Goal: Book appointment/travel/reservation

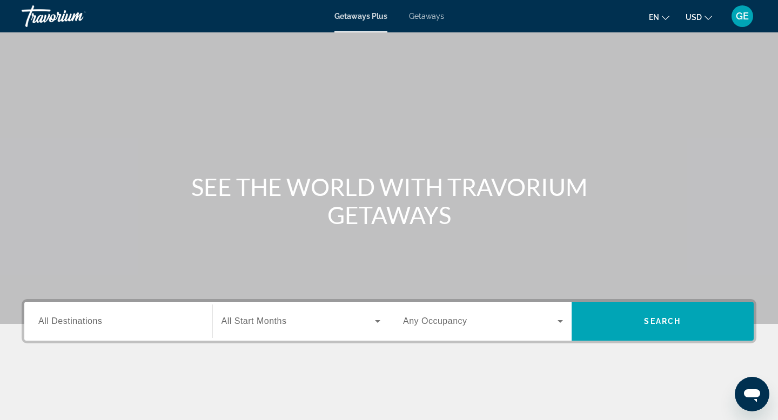
click at [696, 20] on span "USD" at bounding box center [694, 17] width 16 height 9
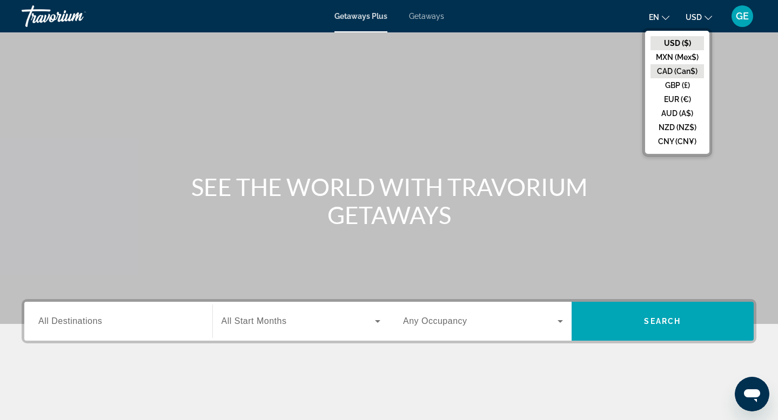
click at [680, 71] on button "CAD (Can$)" at bounding box center [678, 71] width 54 height 14
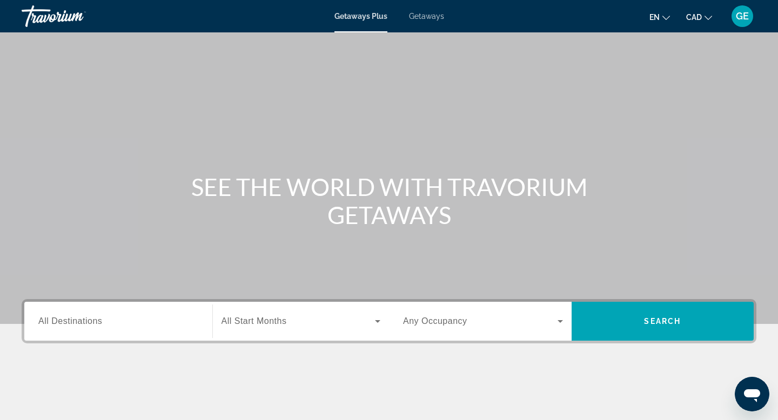
click at [97, 319] on span "All Destinations" at bounding box center [70, 321] width 64 height 9
click at [97, 319] on input "Destination All Destinations" at bounding box center [118, 322] width 160 height 13
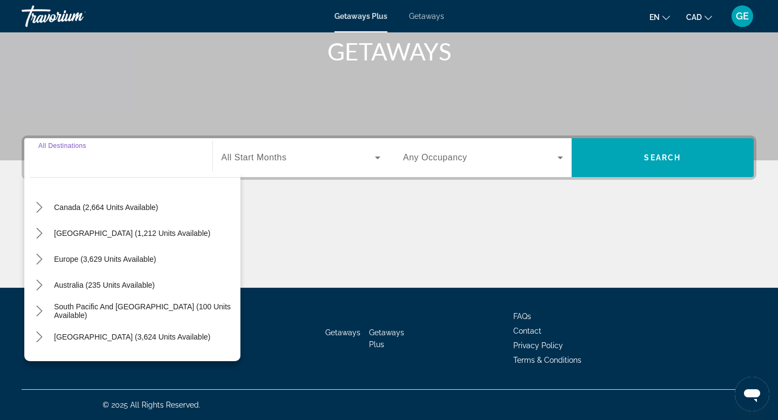
scroll to position [78, 0]
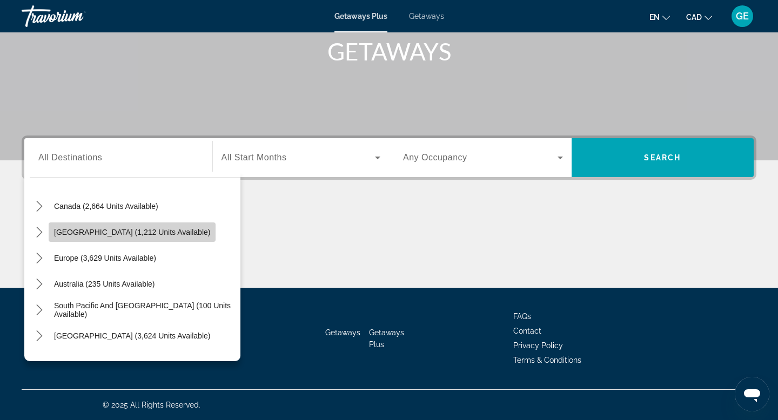
click at [141, 231] on span "[GEOGRAPHIC_DATA] (1,212 units available)" at bounding box center [132, 232] width 156 height 9
type input "**********"
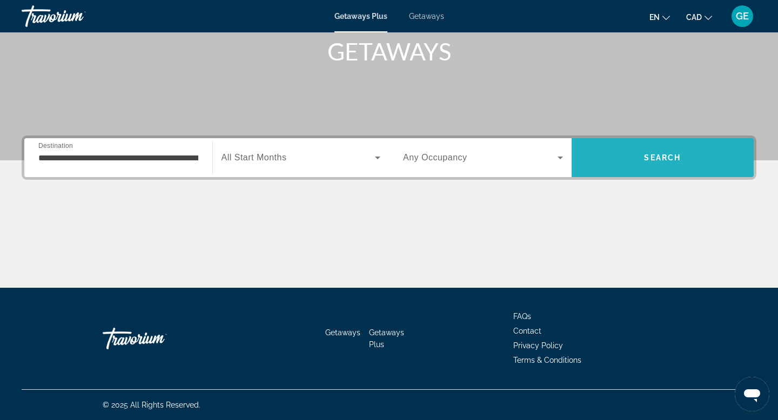
click at [619, 142] on span "Search" at bounding box center [663, 157] width 183 height 39
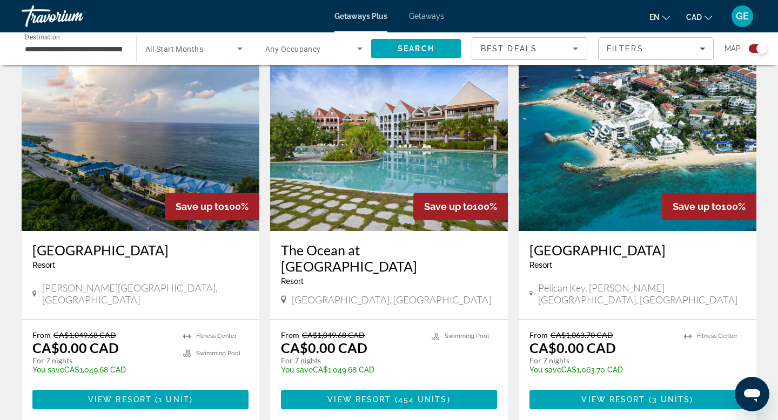
scroll to position [383, 0]
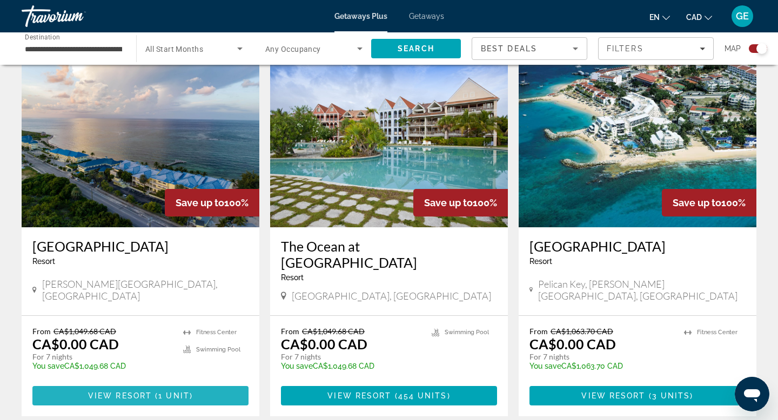
click at [189, 392] on span "( 1 unit )" at bounding box center [172, 396] width 41 height 9
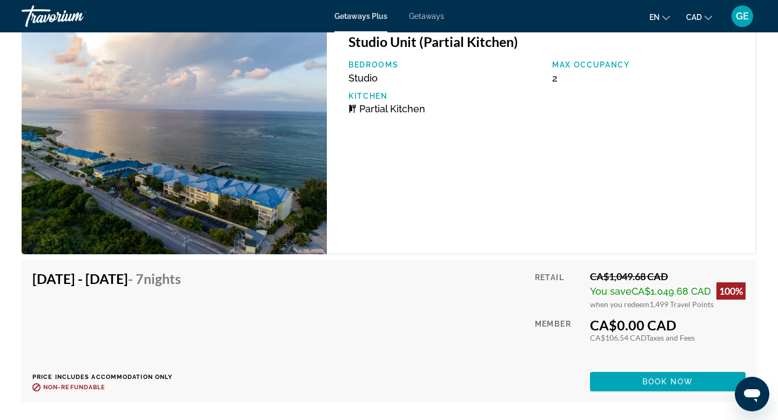
scroll to position [2029, 0]
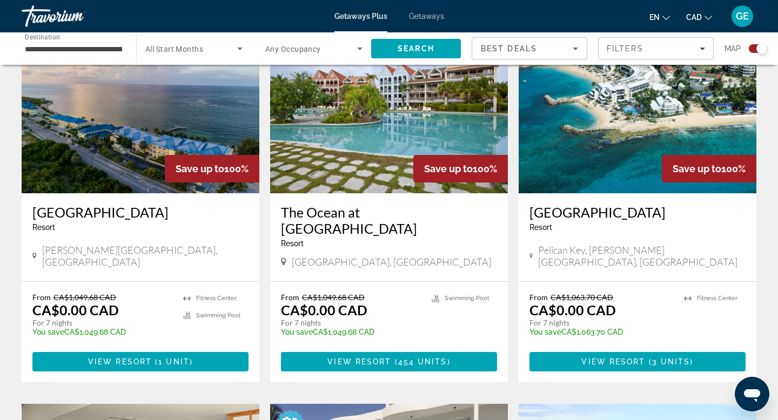
scroll to position [440, 0]
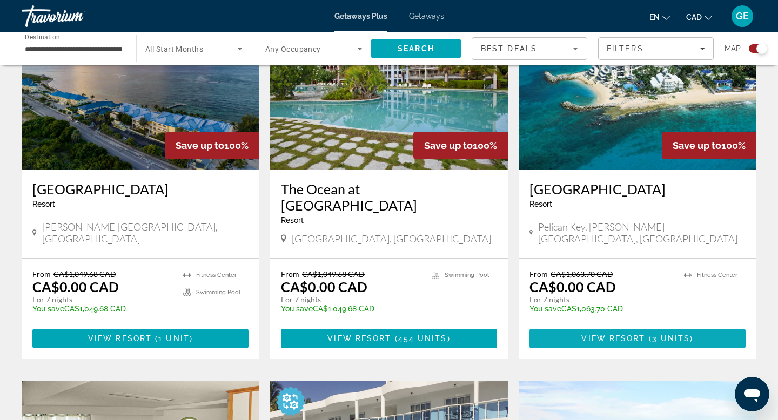
click at [632, 335] on span "View Resort" at bounding box center [614, 339] width 64 height 9
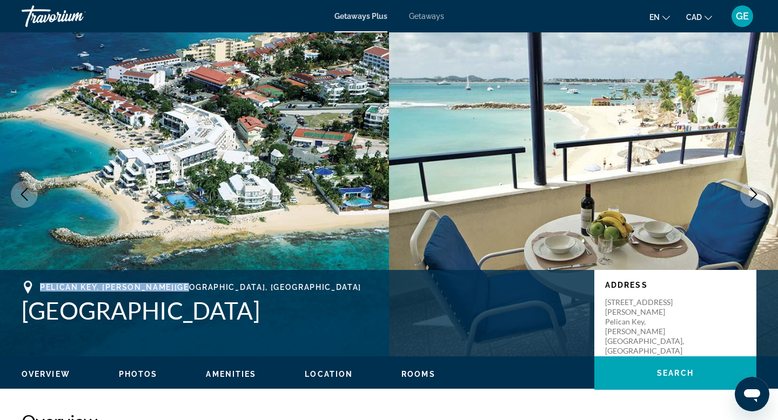
drag, startPoint x: 188, startPoint y: 288, endPoint x: 38, endPoint y: 284, distance: 149.2
click at [38, 284] on div "Pelican Key, [PERSON_NAME][GEOGRAPHIC_DATA], [GEOGRAPHIC_DATA]" at bounding box center [303, 287] width 562 height 13
copy span "Pelican Key, [PERSON_NAME][GEOGRAPHIC_DATA], [GEOGRAPHIC_DATA]"
click at [755, 196] on icon "Next image" at bounding box center [754, 194] width 7 height 13
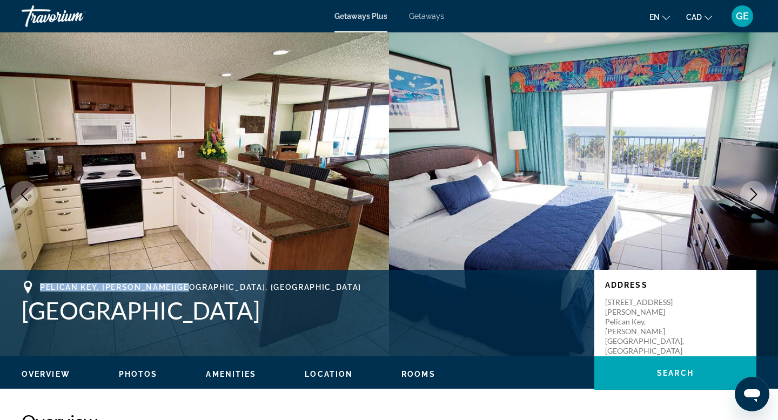
click at [755, 197] on icon "Next image" at bounding box center [753, 194] width 13 height 13
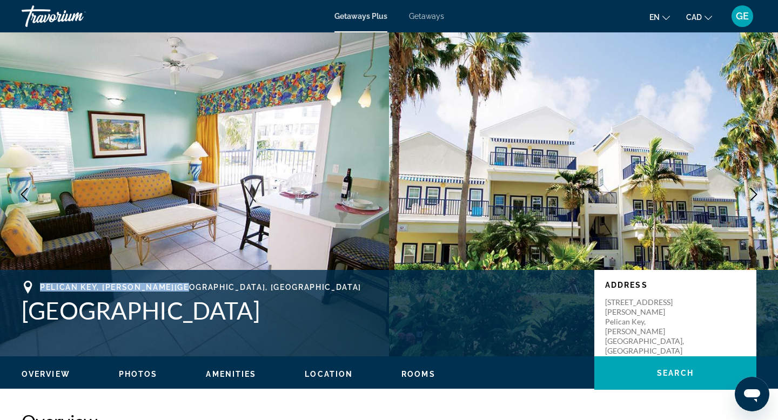
click at [755, 197] on icon "Next image" at bounding box center [753, 194] width 13 height 13
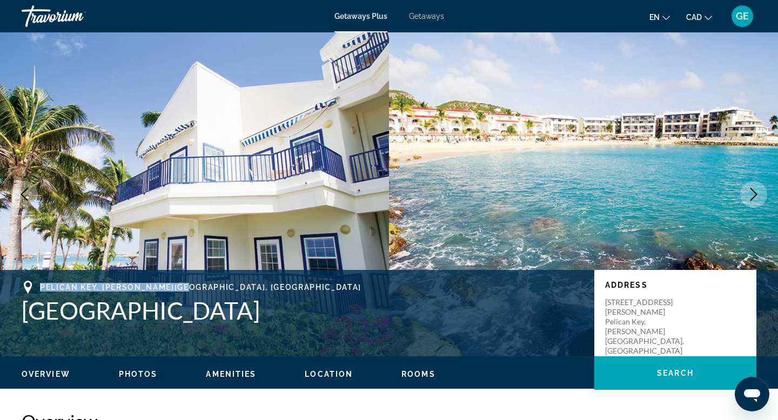
click at [756, 197] on icon "Next image" at bounding box center [753, 194] width 13 height 13
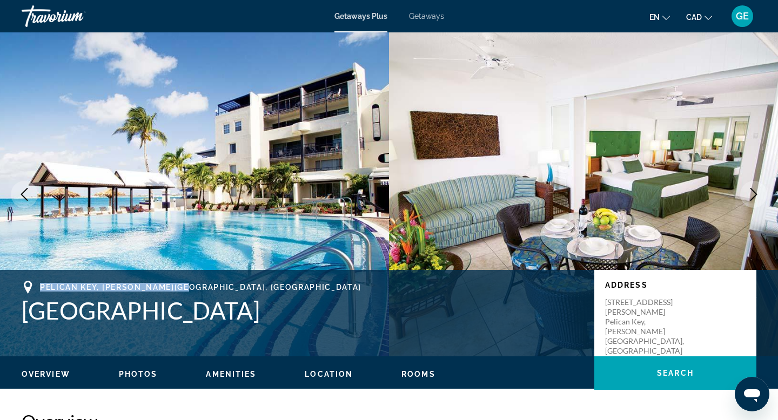
click at [25, 193] on icon "Previous image" at bounding box center [24, 194] width 13 height 13
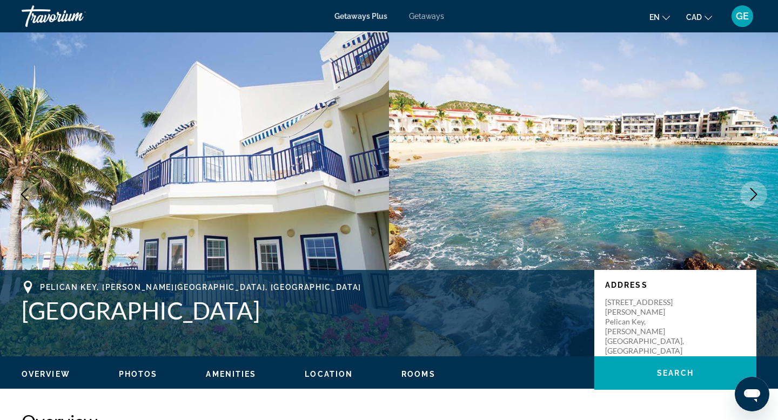
click at [154, 335] on div "[GEOGRAPHIC_DATA][PERSON_NAME], [GEOGRAPHIC_DATA] Address [STREET_ADDRESS][PERS…" at bounding box center [389, 313] width 778 height 65
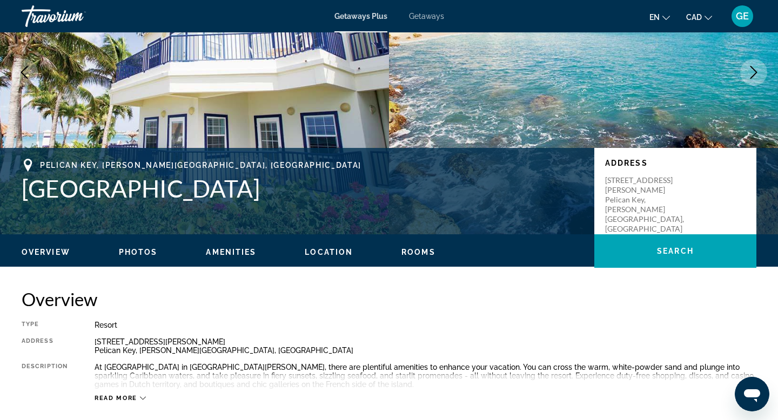
scroll to position [275, 0]
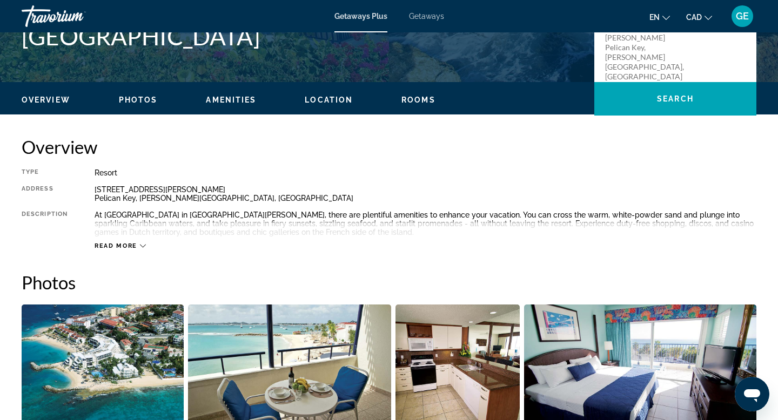
click at [112, 246] on span "Read more" at bounding box center [116, 246] width 43 height 7
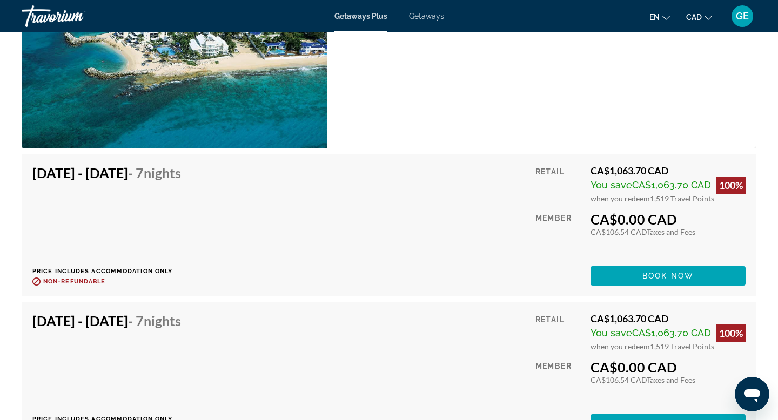
scroll to position [2045, 0]
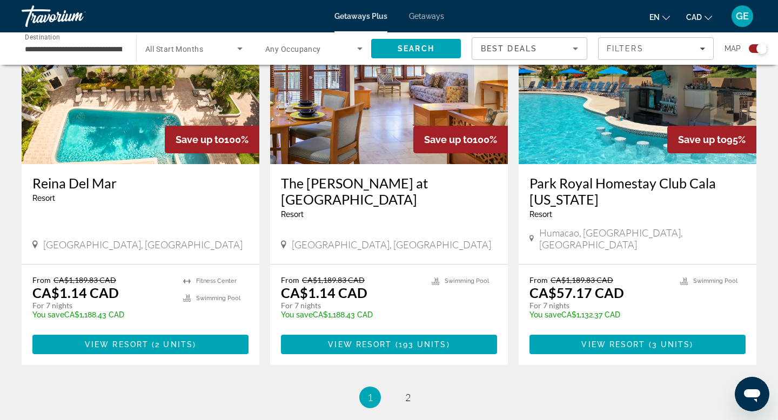
scroll to position [1605, 0]
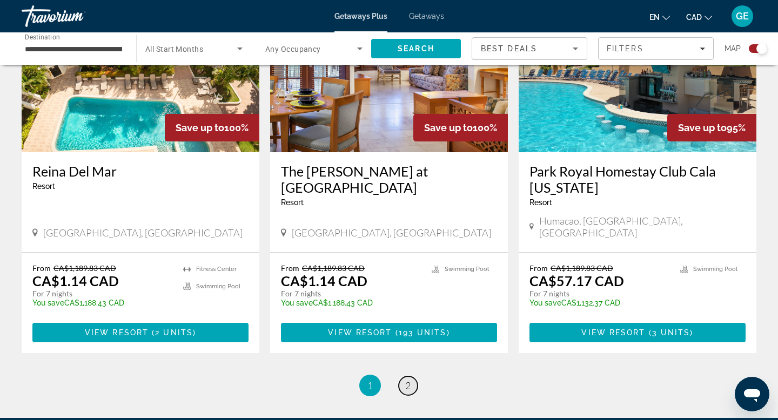
click at [409, 380] on span "2" at bounding box center [407, 386] width 5 height 12
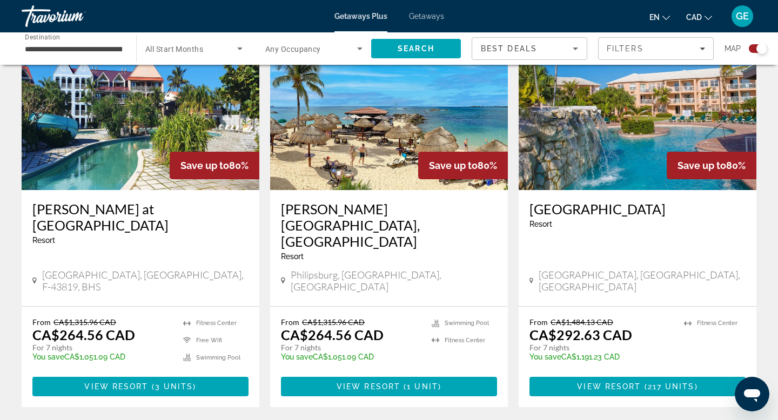
scroll to position [799, 0]
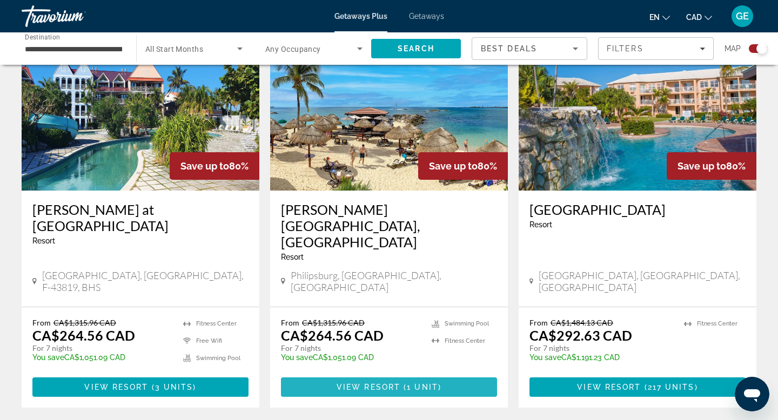
click at [403, 375] on span "Main content" at bounding box center [389, 388] width 216 height 26
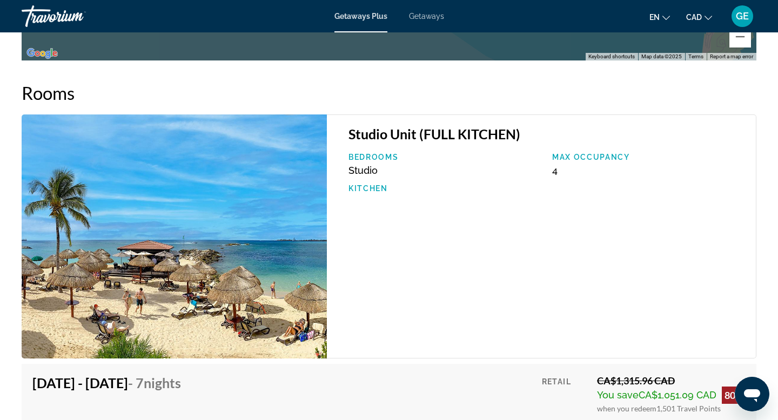
scroll to position [1780, 0]
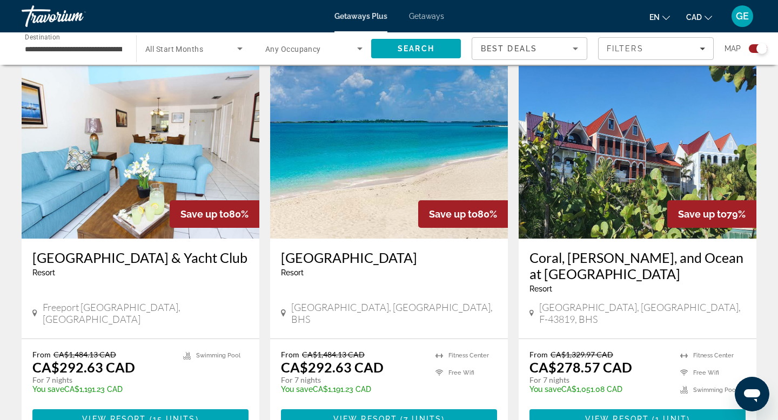
scroll to position [1211, 0]
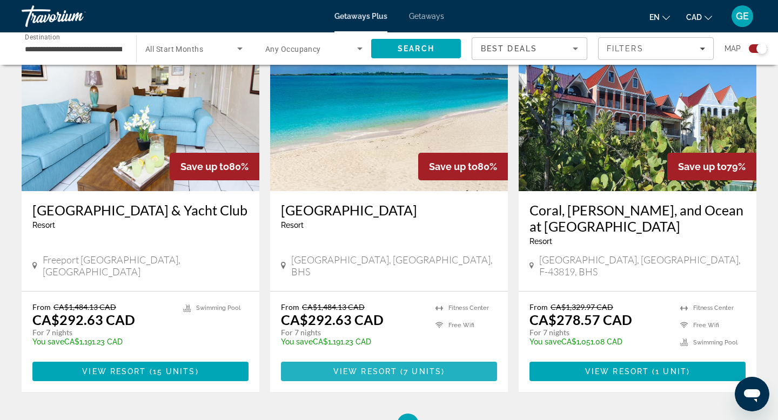
click at [357, 368] on span "View Resort" at bounding box center [365, 372] width 64 height 9
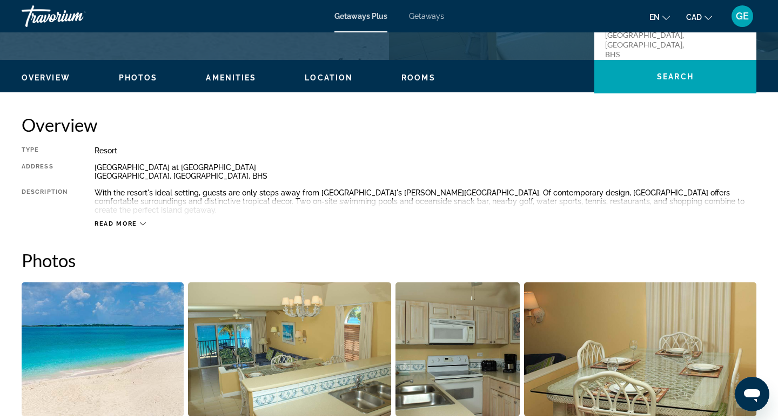
scroll to position [226, 0]
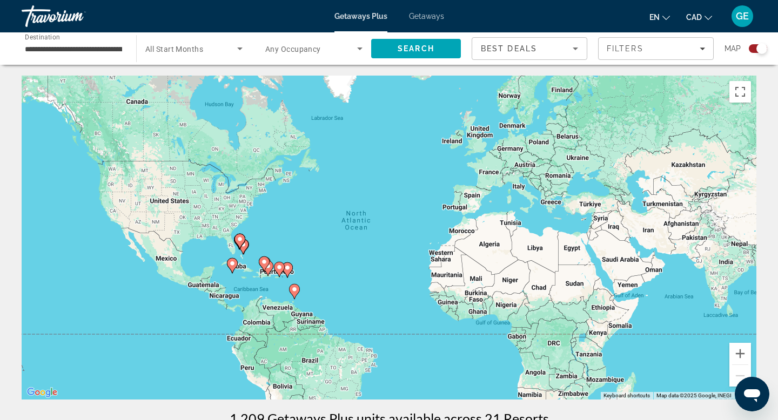
click at [437, 14] on span "Getaways" at bounding box center [426, 16] width 35 height 9
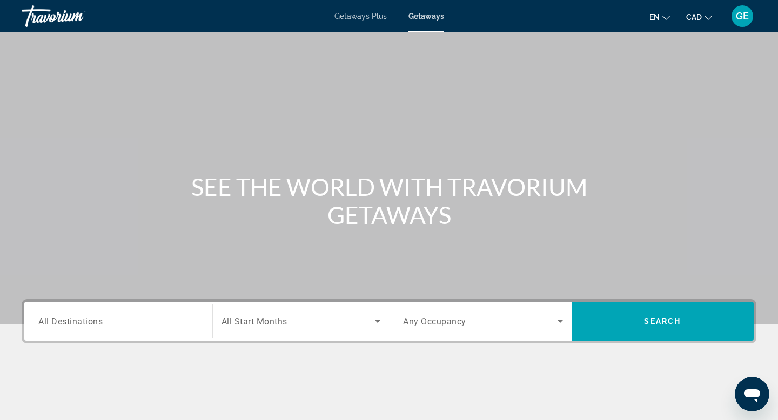
click at [142, 321] on input "Destination All Destinations" at bounding box center [118, 322] width 160 height 13
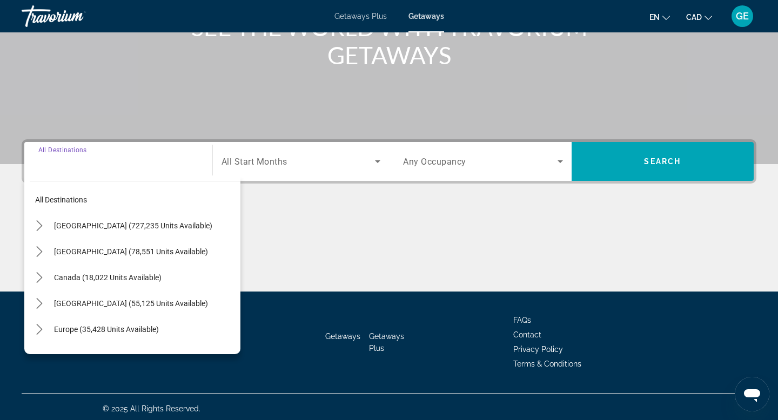
scroll to position [164, 0]
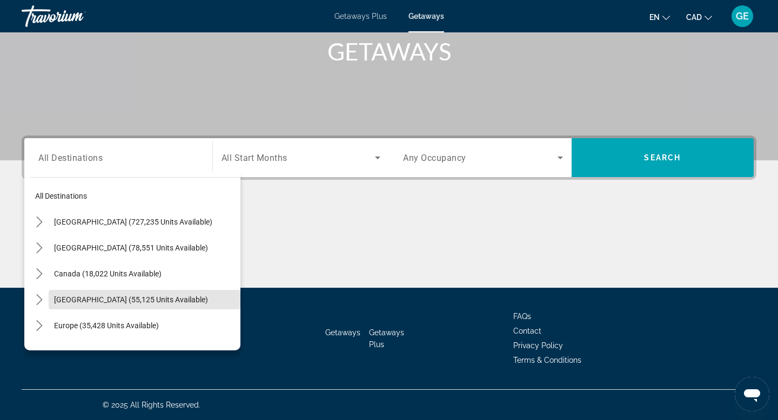
click at [158, 301] on span "[GEOGRAPHIC_DATA] (55,125 units available)" at bounding box center [131, 300] width 154 height 9
type input "**********"
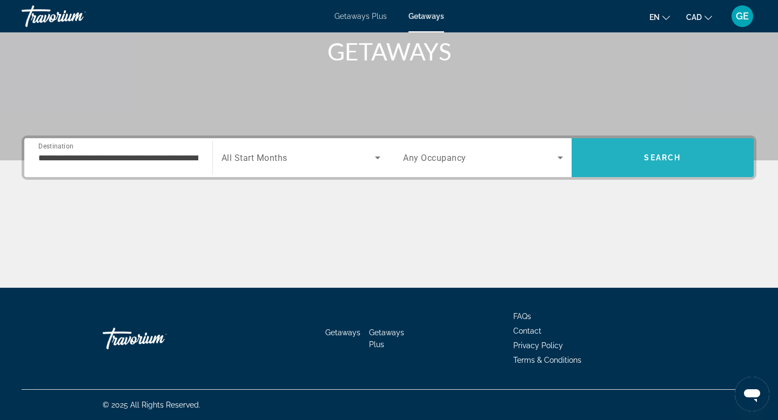
click at [621, 149] on span "Search" at bounding box center [663, 158] width 183 height 26
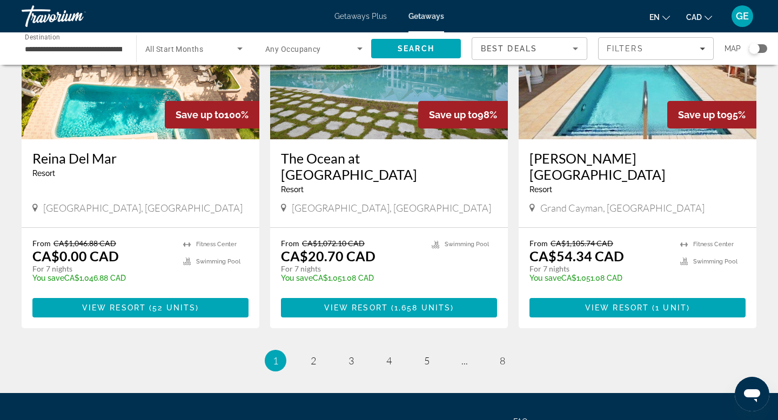
scroll to position [1279, 0]
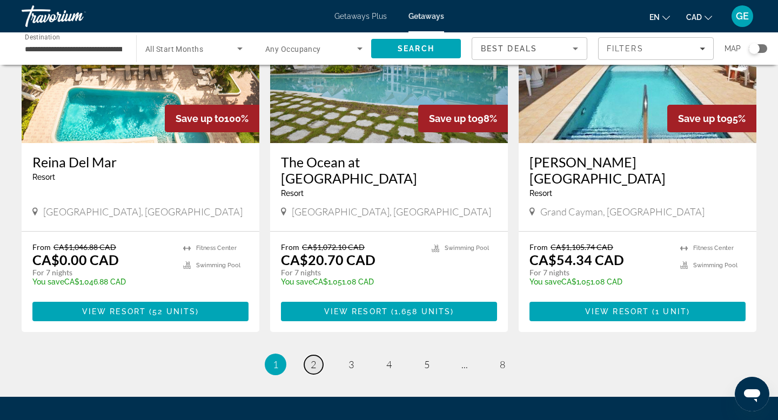
click at [311, 359] on span "2" at bounding box center [313, 365] width 5 height 12
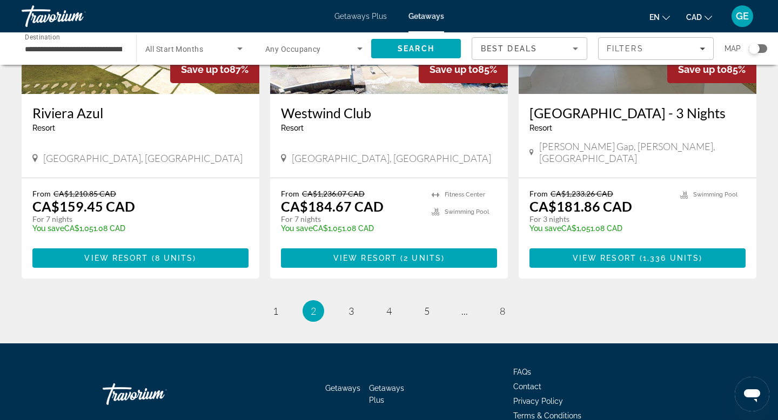
scroll to position [1354, 0]
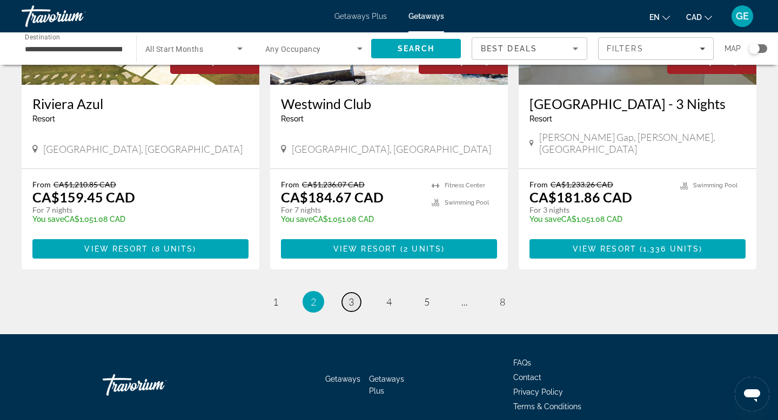
click at [355, 293] on link "page 3" at bounding box center [351, 302] width 19 height 19
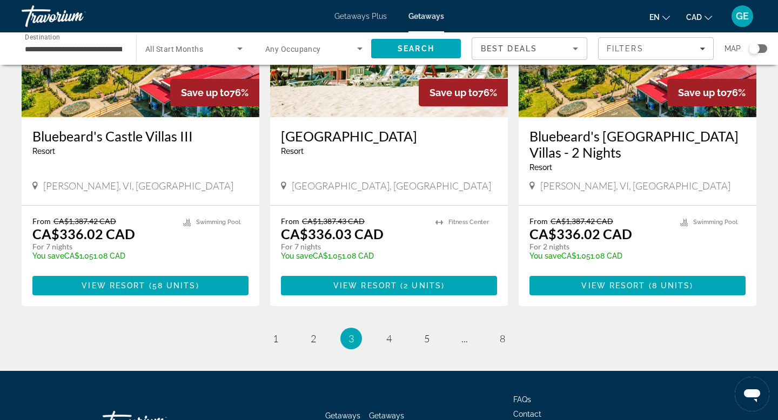
scroll to position [1334, 0]
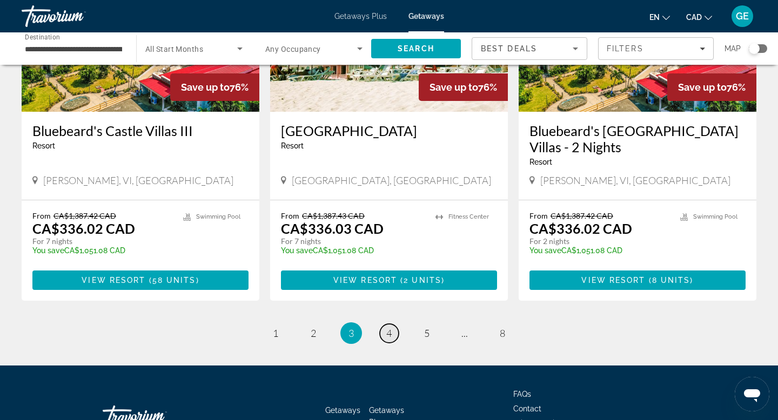
click at [389, 328] on span "4" at bounding box center [388, 334] width 5 height 12
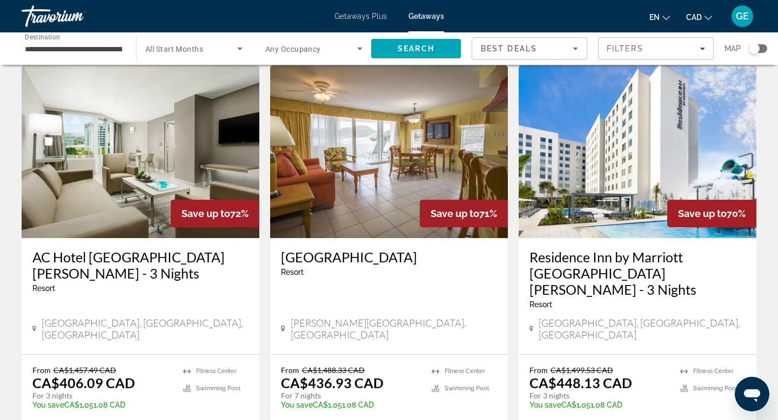
scroll to position [414, 0]
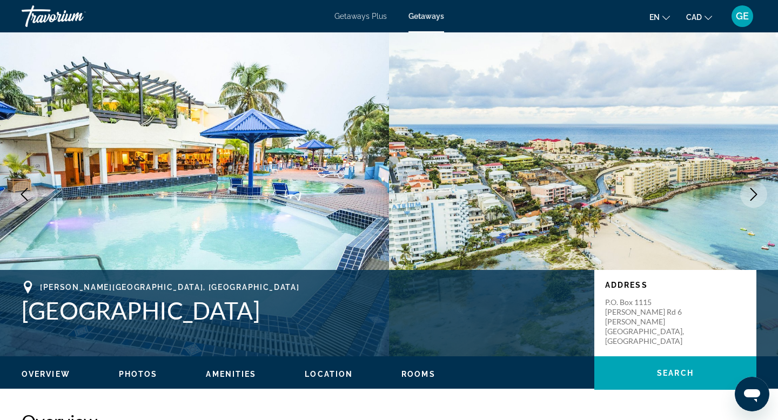
click at [756, 201] on icon "Next image" at bounding box center [753, 194] width 13 height 13
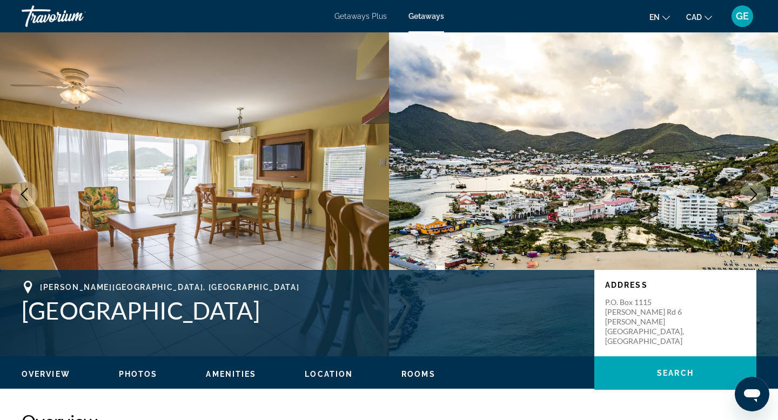
click at [756, 201] on icon "Next image" at bounding box center [753, 194] width 13 height 13
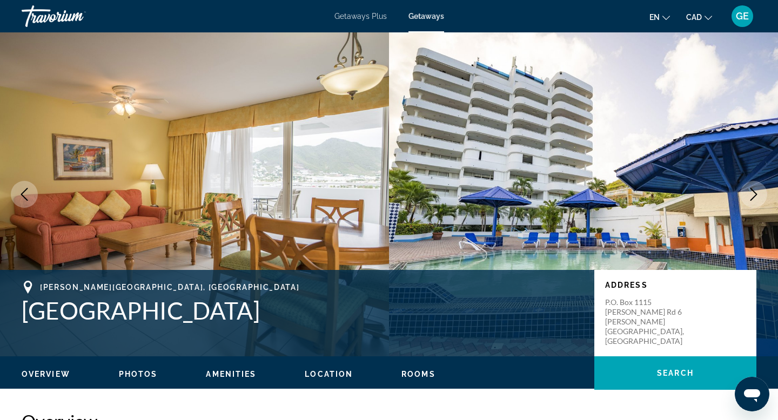
click at [756, 201] on icon "Next image" at bounding box center [753, 194] width 13 height 13
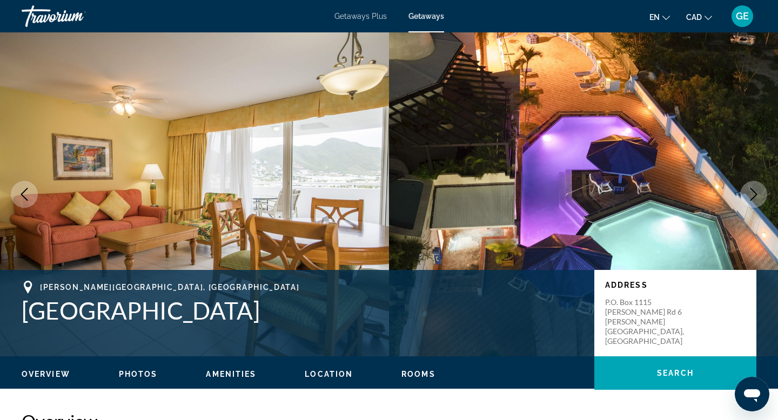
click at [756, 201] on icon "Next image" at bounding box center [753, 194] width 13 height 13
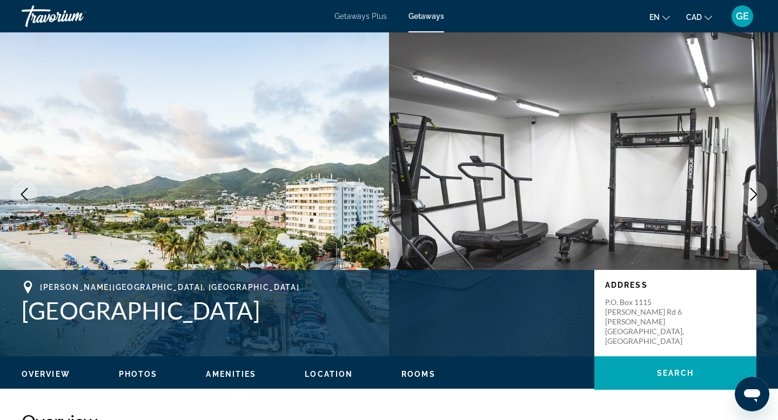
click at [757, 201] on button "Next image" at bounding box center [753, 194] width 27 height 27
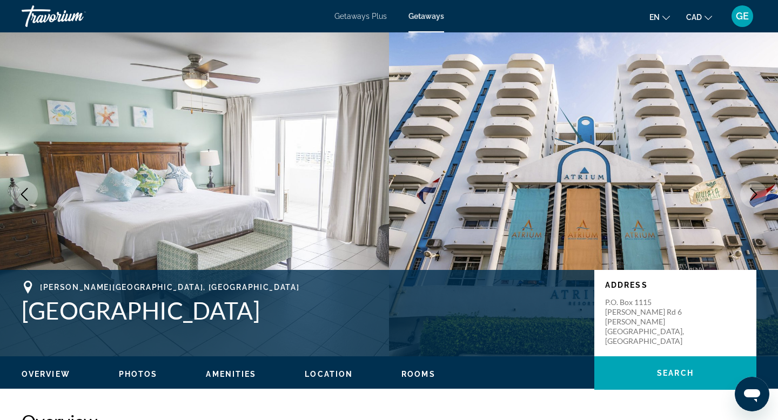
click at [758, 202] on button "Next image" at bounding box center [753, 194] width 27 height 27
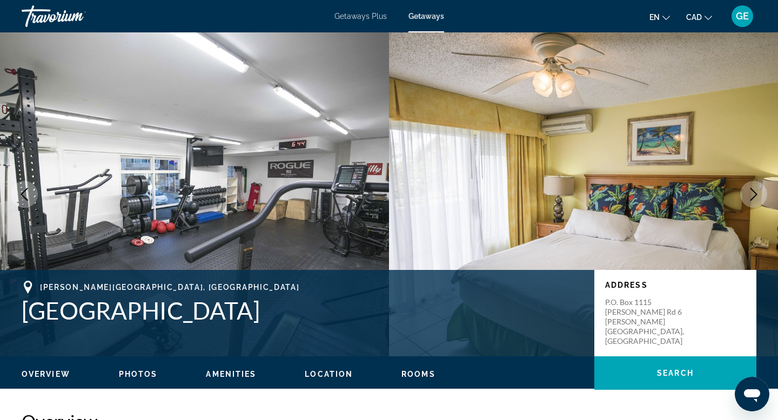
click at [758, 203] on button "Next image" at bounding box center [753, 194] width 27 height 27
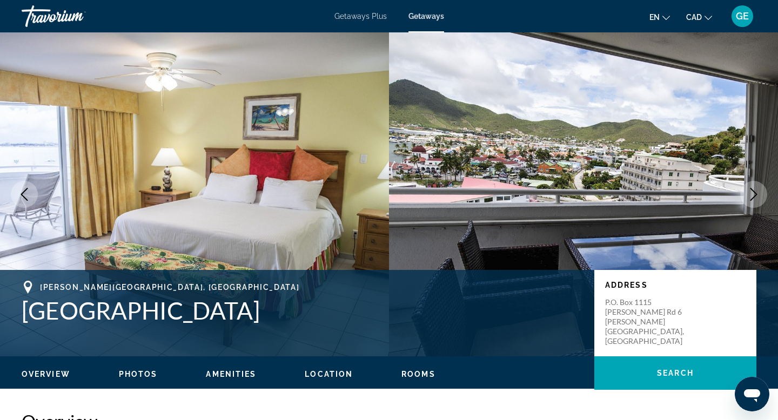
click at [758, 203] on button "Next image" at bounding box center [753, 194] width 27 height 27
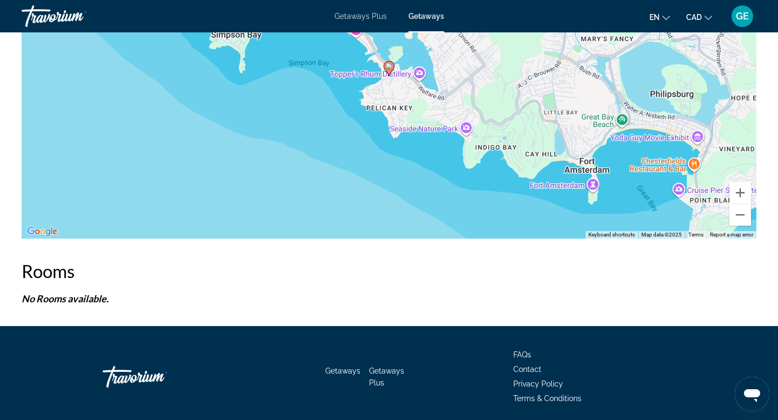
scroll to position [1748, 0]
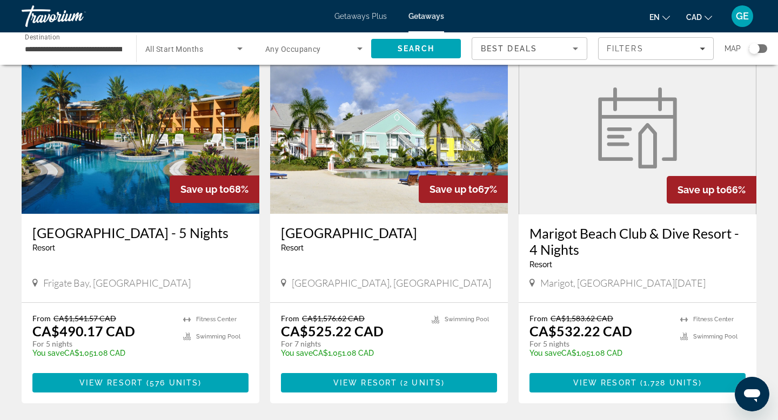
scroll to position [1241, 0]
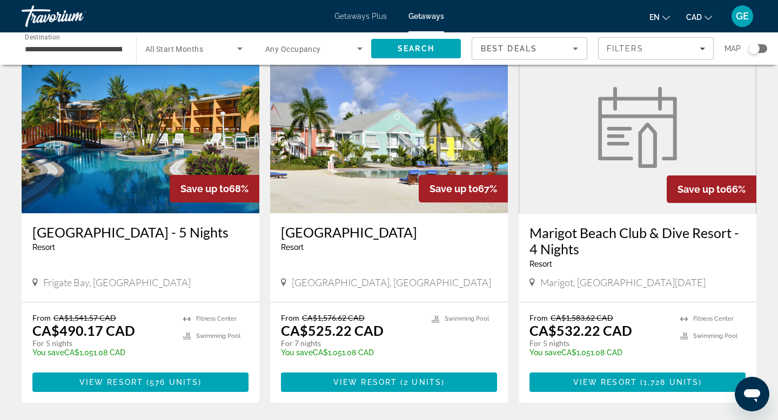
click at [394, 358] on div "From CA$1,576.62 CAD CA$525.22 CAD For 7 nights You save CA$1,051.08 CAD temp 4…" at bounding box center [389, 353] width 238 height 101
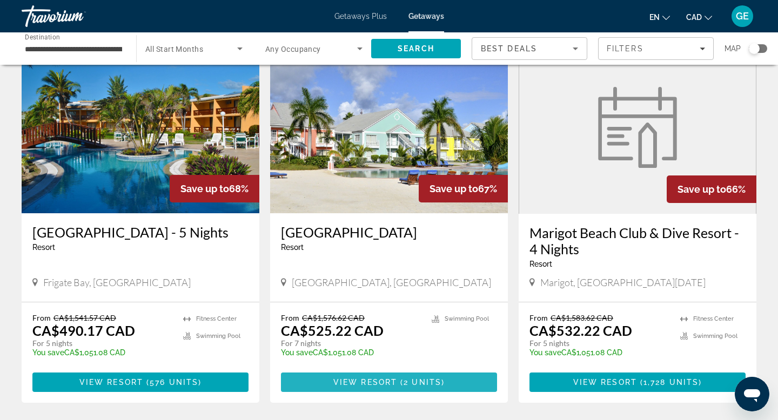
click at [395, 370] on span "Main content" at bounding box center [389, 383] width 216 height 26
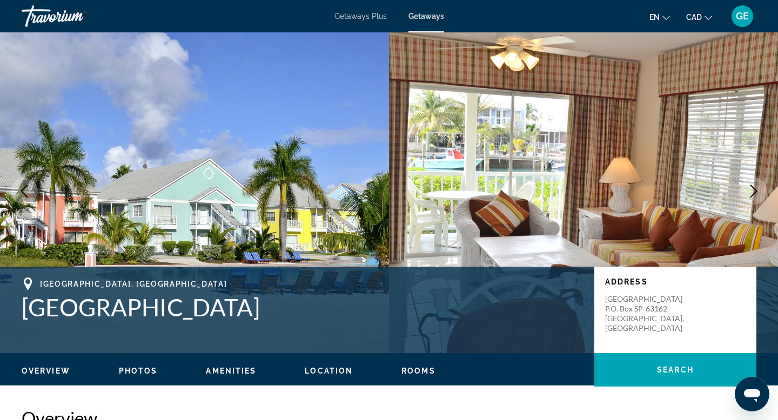
scroll to position [4, 0]
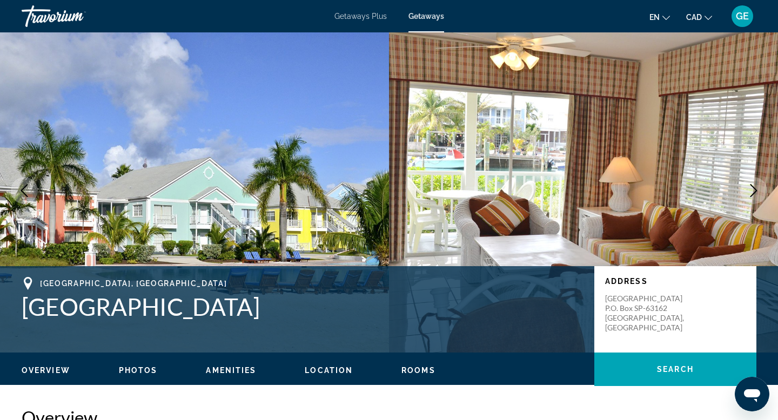
click at [757, 189] on icon "Next image" at bounding box center [753, 190] width 13 height 13
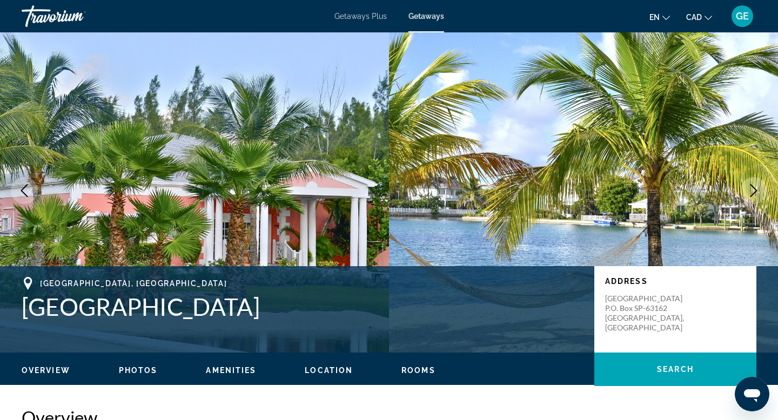
click at [757, 189] on icon "Next image" at bounding box center [753, 190] width 13 height 13
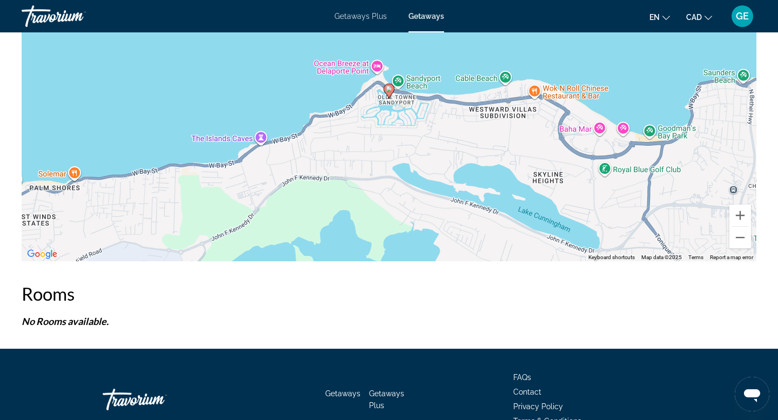
scroll to position [1683, 0]
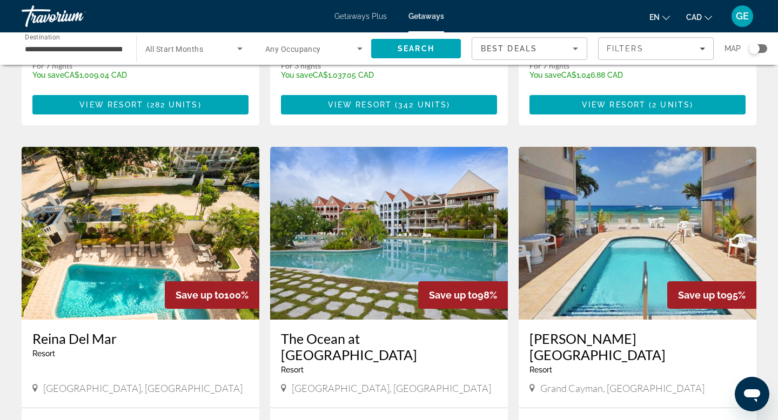
scroll to position [1307, 0]
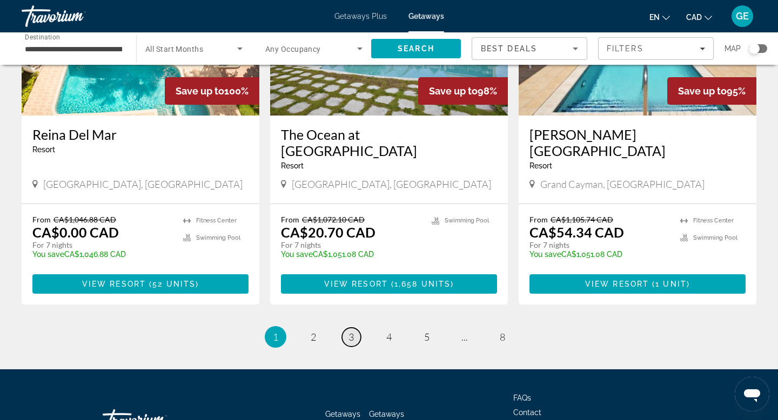
click at [351, 331] on span "3" at bounding box center [351, 337] width 5 height 12
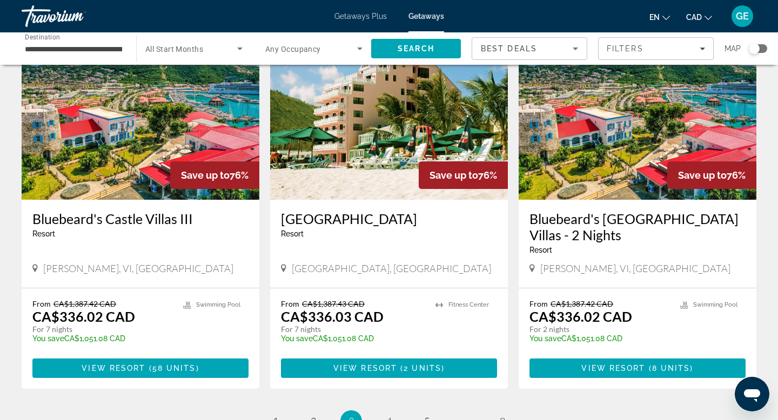
scroll to position [1360, 0]
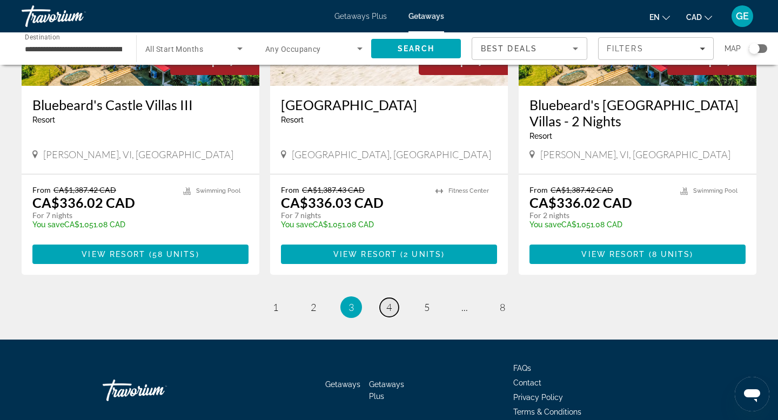
click at [390, 302] on span "4" at bounding box center [388, 308] width 5 height 12
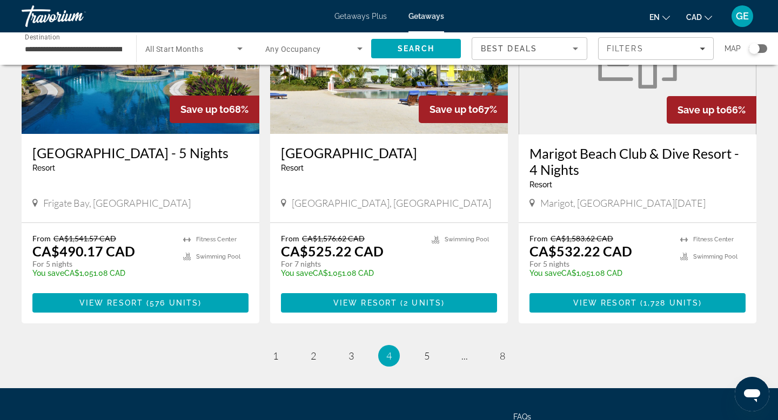
scroll to position [1349, 0]
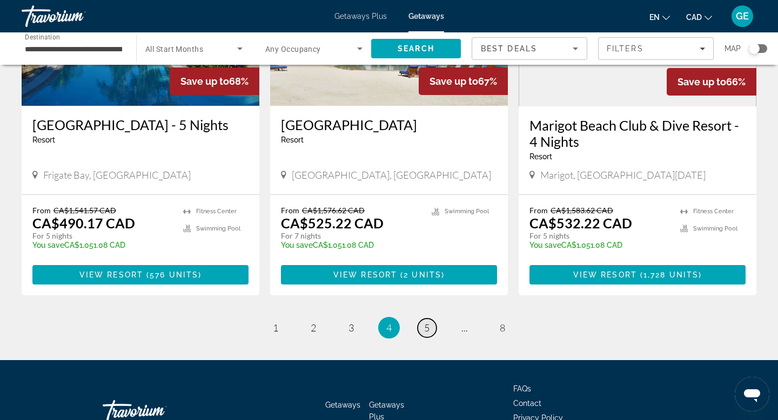
click at [426, 322] on span "5" at bounding box center [426, 328] width 5 height 12
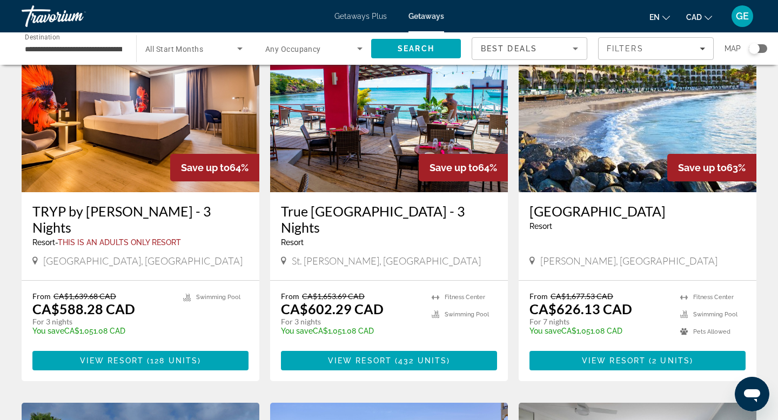
scroll to position [131, 0]
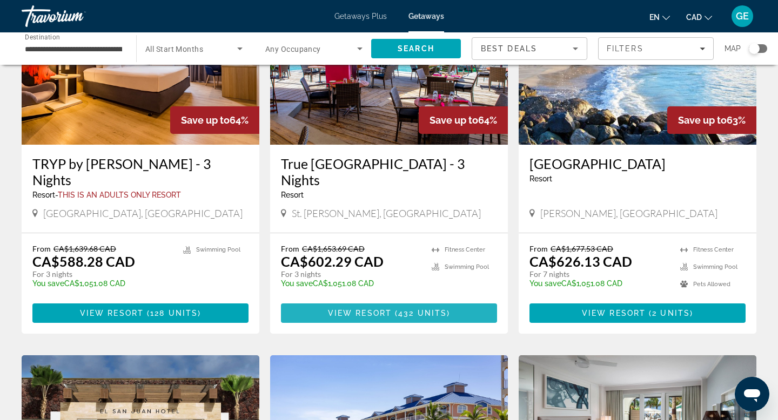
click at [426, 309] on span "432 units" at bounding box center [422, 313] width 49 height 9
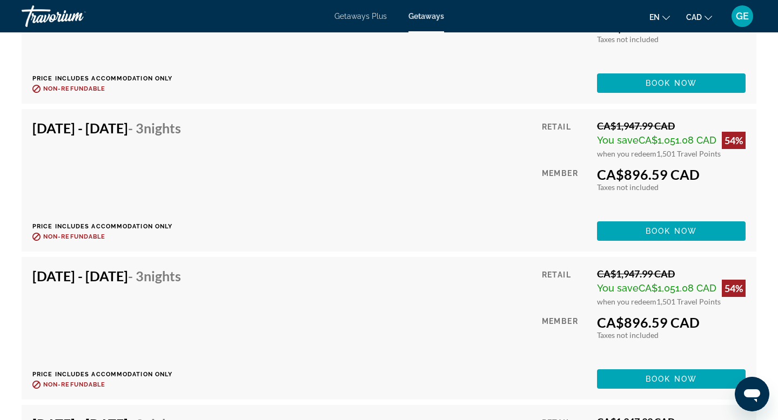
scroll to position [7709, 0]
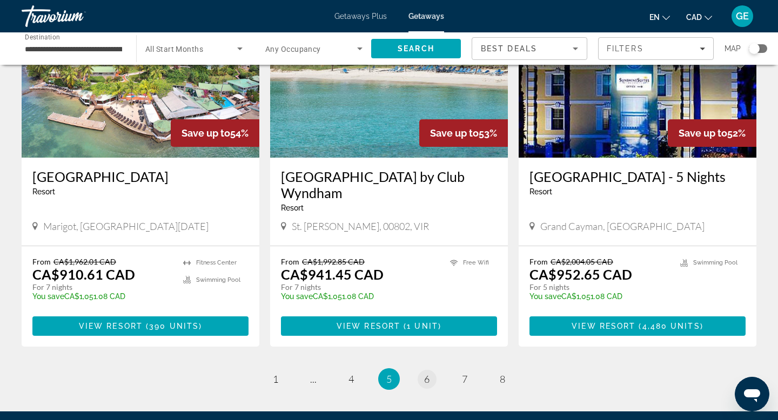
scroll to position [1277, 0]
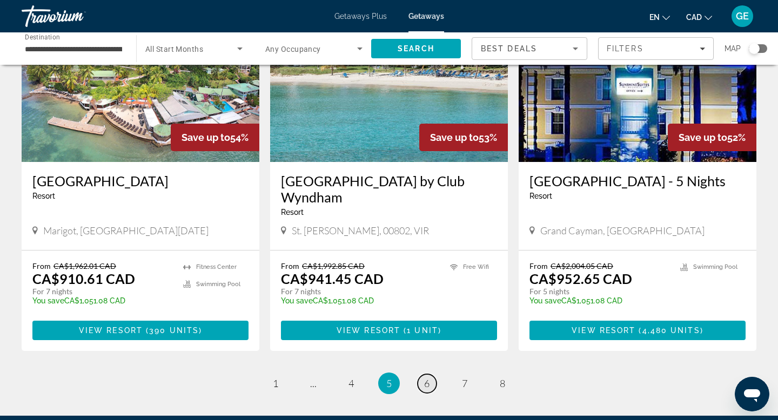
click at [425, 378] on span "6" at bounding box center [426, 384] width 5 height 12
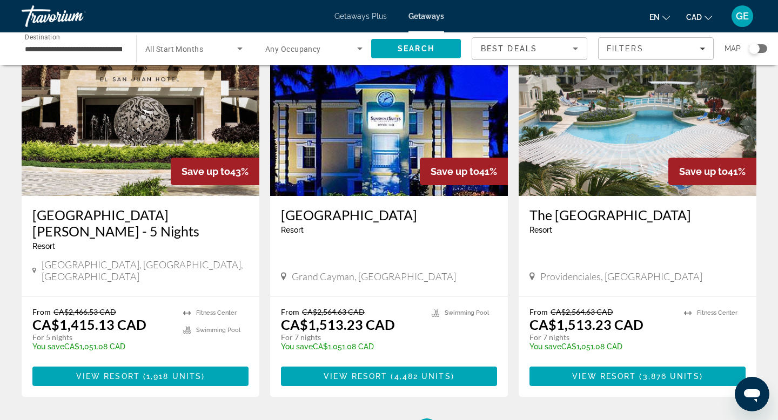
scroll to position [1266, 0]
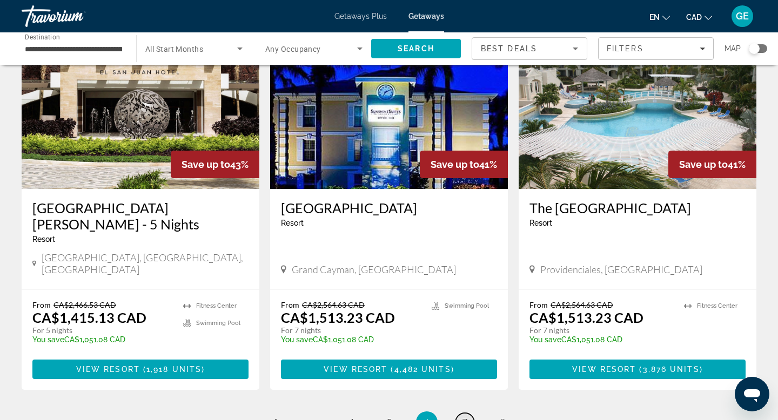
click at [470, 413] on link "page 7" at bounding box center [465, 422] width 19 height 19
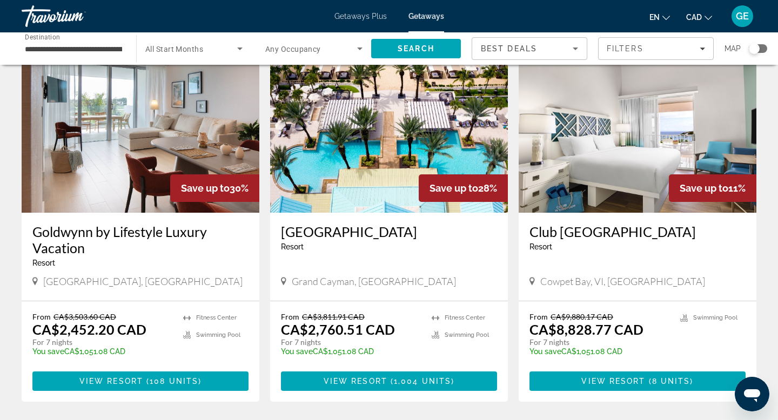
scroll to position [1266, 0]
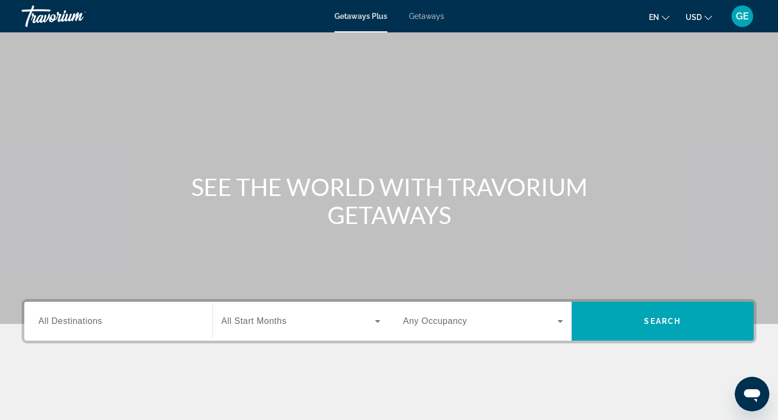
click at [702, 11] on button "USD USD ($) MXN (Mex$) CAD (Can$) GBP (£) EUR (€) AUD (A$) NZD (NZ$) CNY (CN¥)" at bounding box center [699, 17] width 26 height 16
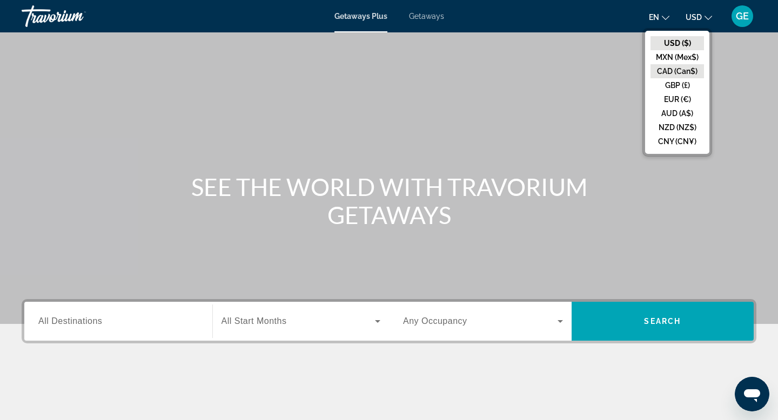
click at [679, 71] on button "CAD (Can$)" at bounding box center [678, 71] width 54 height 14
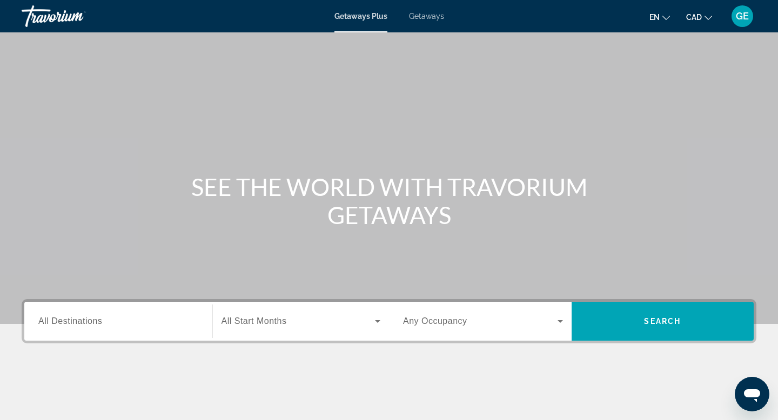
click at [430, 19] on span "Getaways" at bounding box center [426, 16] width 35 height 9
click at [115, 323] on input "Destination All Destinations" at bounding box center [118, 322] width 160 height 13
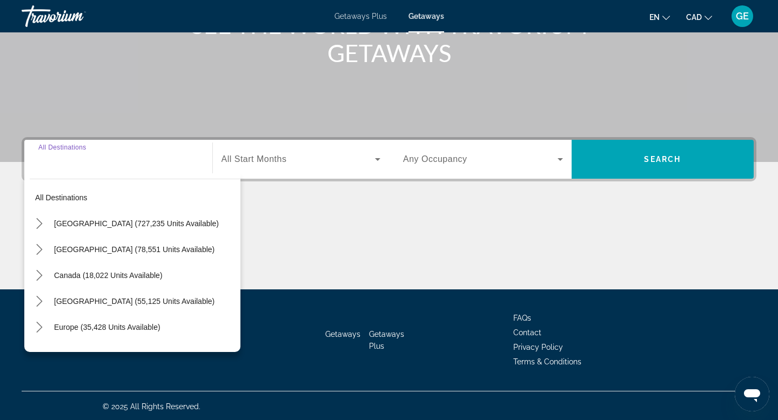
scroll to position [164, 0]
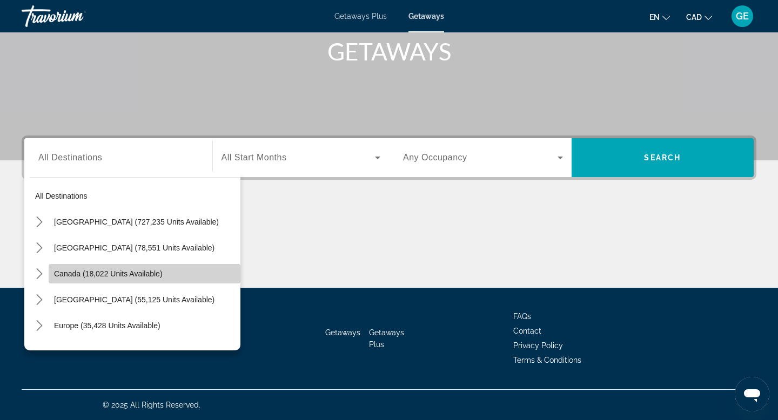
click at [123, 272] on span "Canada (18,022 units available)" at bounding box center [108, 274] width 109 height 9
type input "**********"
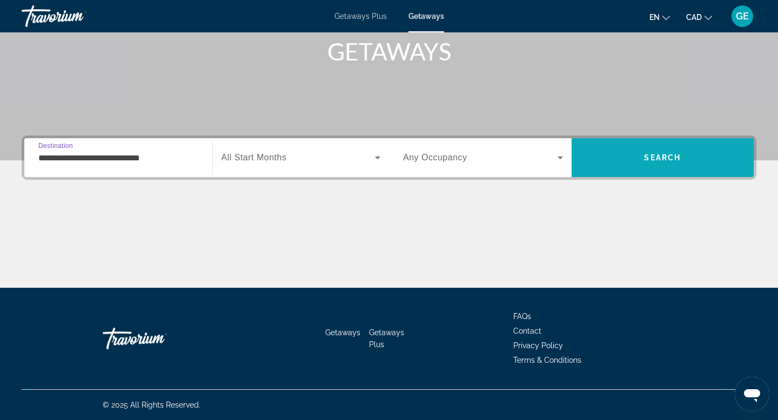
click at [658, 157] on span "Search" at bounding box center [662, 157] width 37 height 9
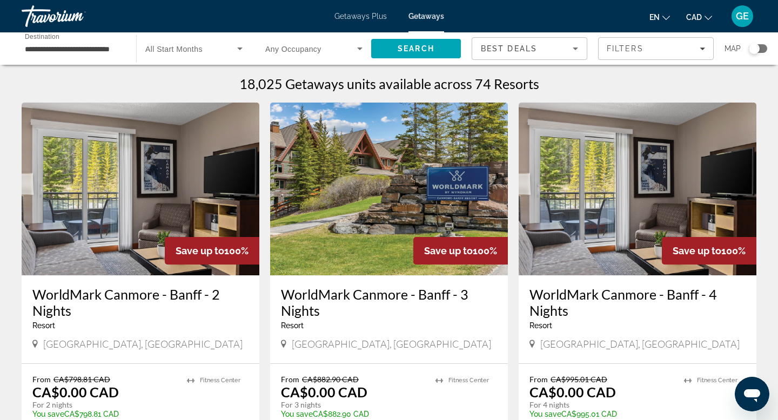
click at [277, 53] on span "Any Occupancy" at bounding box center [293, 49] width 56 height 9
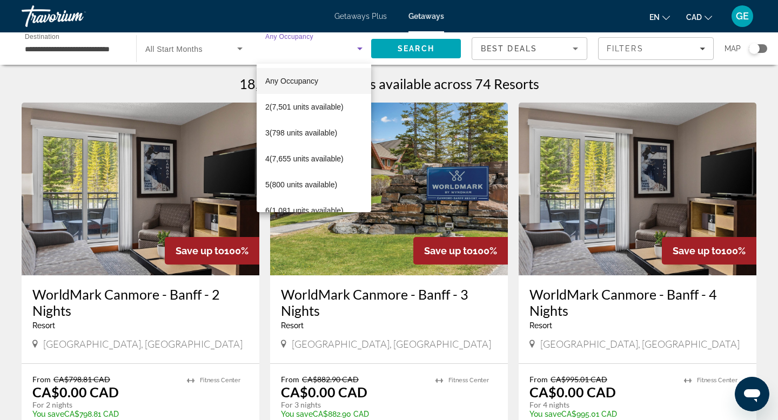
click at [277, 53] on div at bounding box center [389, 210] width 778 height 420
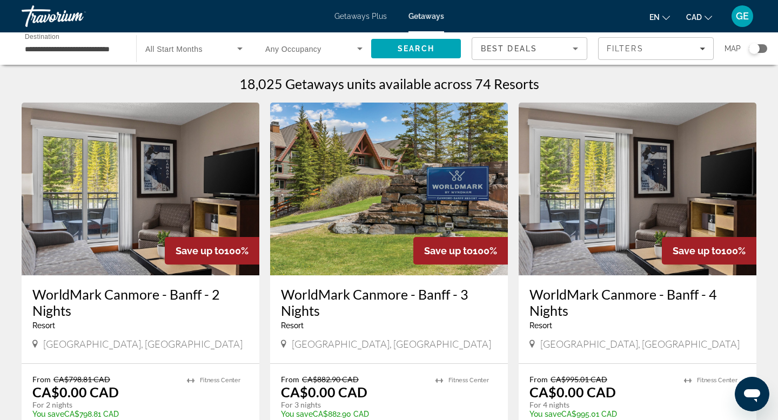
click at [178, 51] on span "All Start Months" at bounding box center [173, 49] width 57 height 9
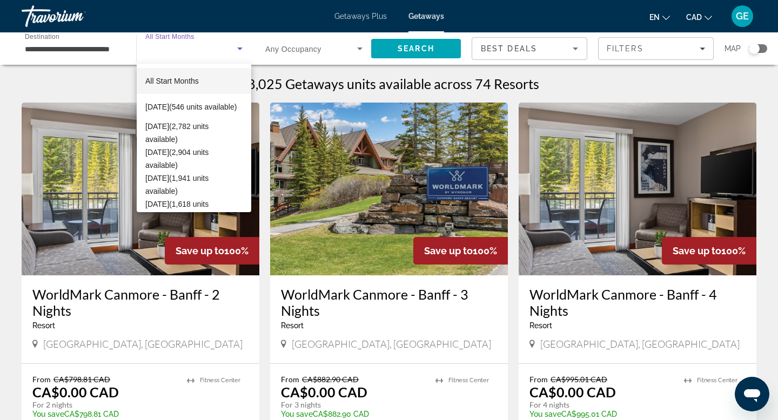
click at [185, 48] on div at bounding box center [389, 210] width 778 height 420
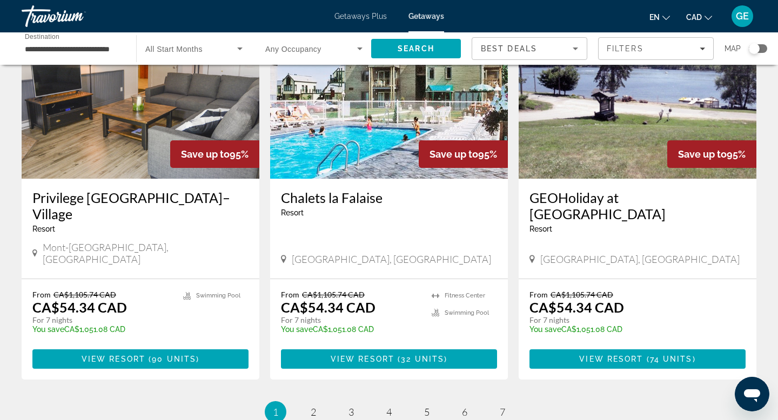
scroll to position [1234, 0]
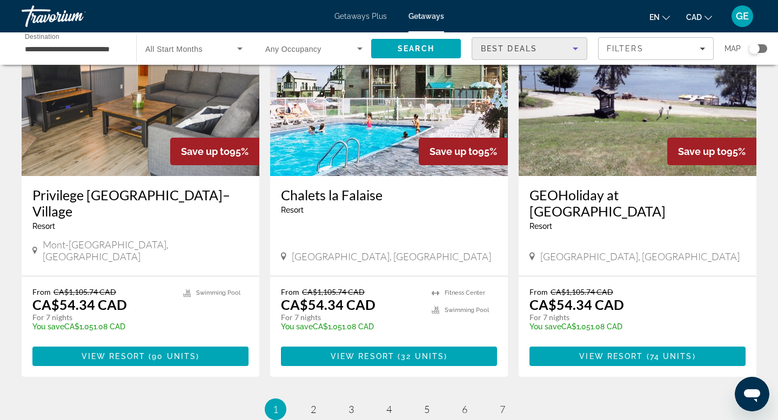
click at [552, 48] on div "Best Deals" at bounding box center [527, 48] width 92 height 13
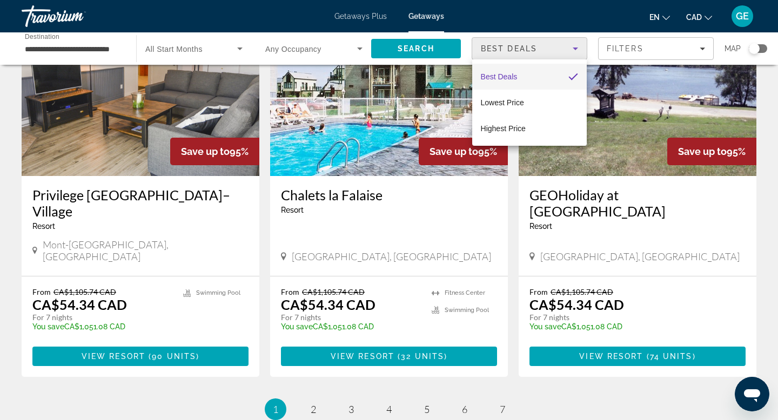
click at [552, 48] on div at bounding box center [389, 210] width 778 height 420
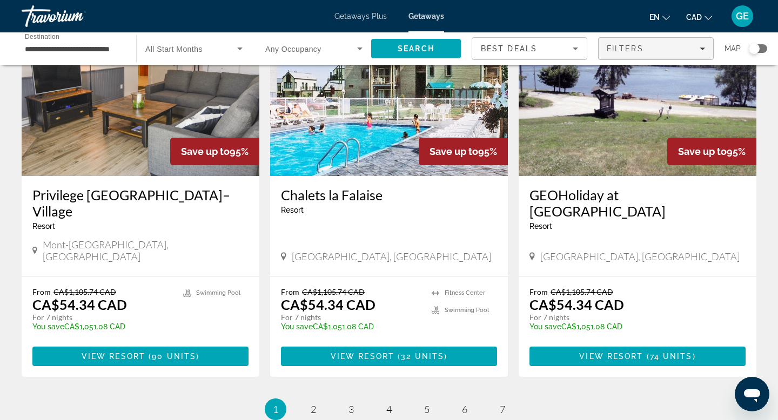
click at [629, 50] on span "Filters" at bounding box center [625, 48] width 37 height 9
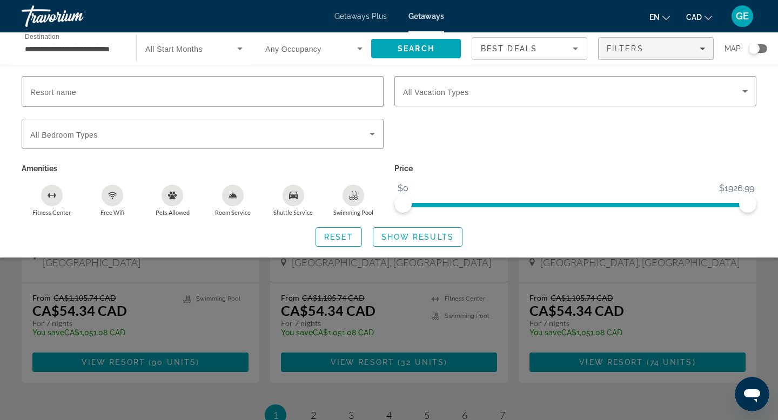
scroll to position [1229, 0]
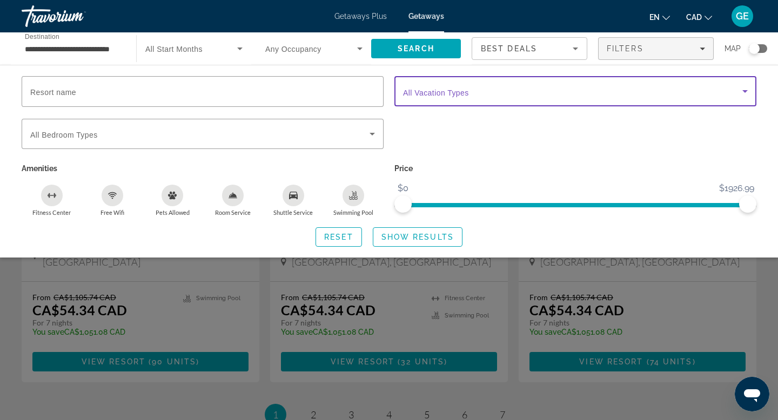
click at [540, 86] on span "Search widget" at bounding box center [572, 91] width 339 height 13
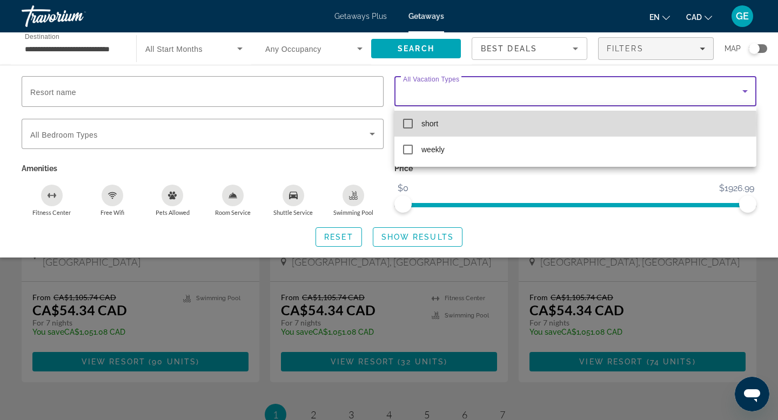
click at [428, 124] on span "short" at bounding box center [430, 123] width 17 height 13
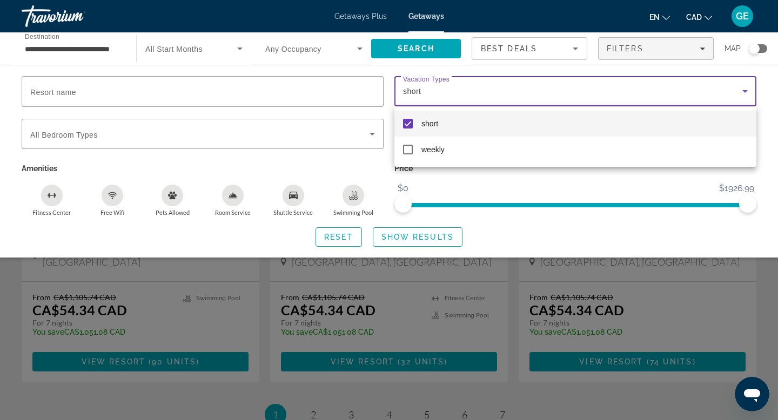
click at [535, 224] on div at bounding box center [389, 210] width 778 height 420
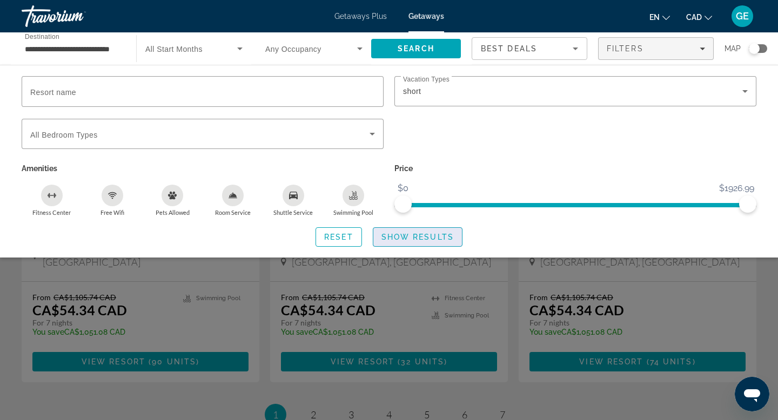
click at [439, 238] on span "Show Results" at bounding box center [418, 237] width 72 height 9
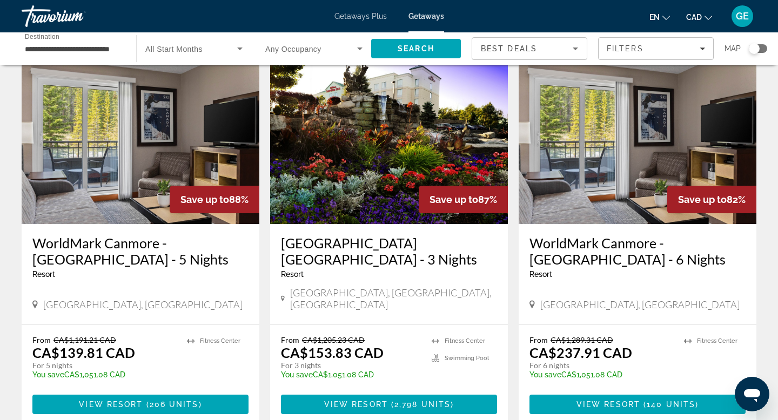
scroll to position [436, 0]
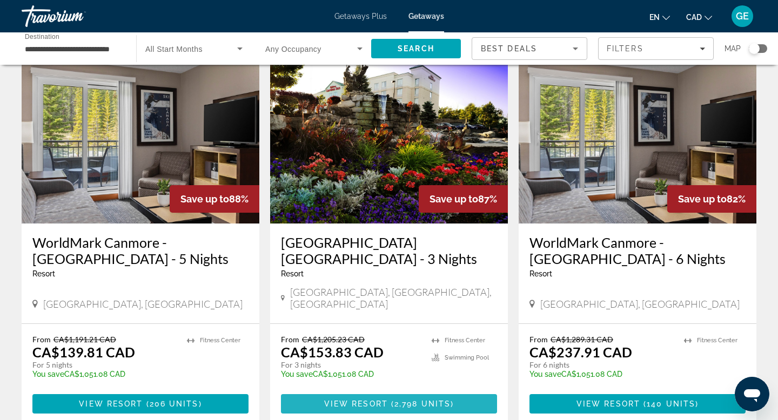
click at [415, 400] on span "2,798 units" at bounding box center [423, 404] width 56 height 9
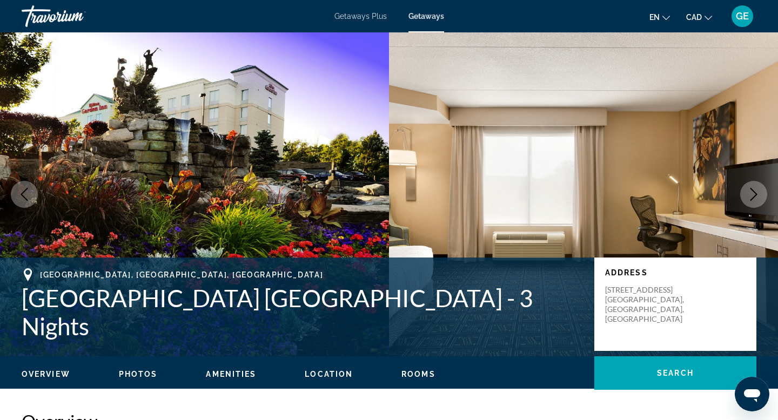
click at [755, 196] on icon "Next image" at bounding box center [754, 194] width 7 height 13
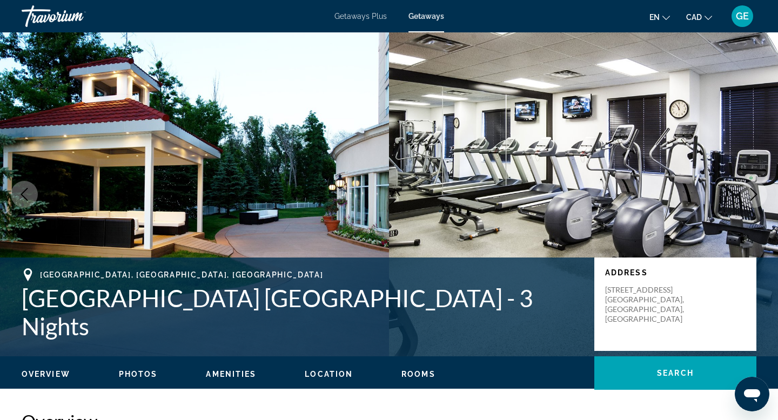
click at [755, 197] on icon "Next image" at bounding box center [753, 194] width 13 height 13
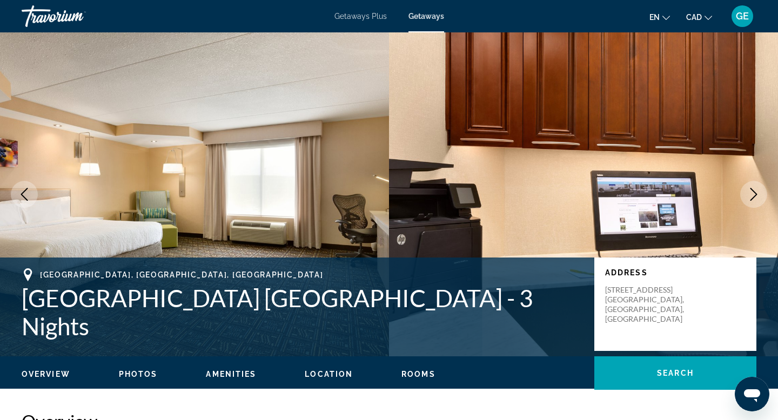
click at [755, 197] on icon "Next image" at bounding box center [753, 194] width 13 height 13
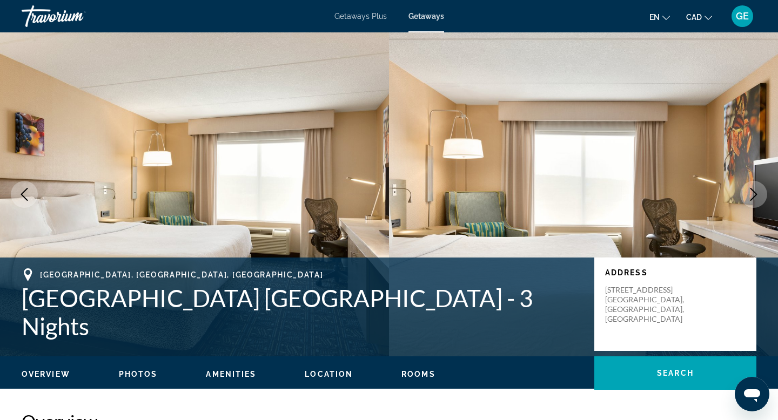
click at [755, 197] on icon "Next image" at bounding box center [753, 194] width 13 height 13
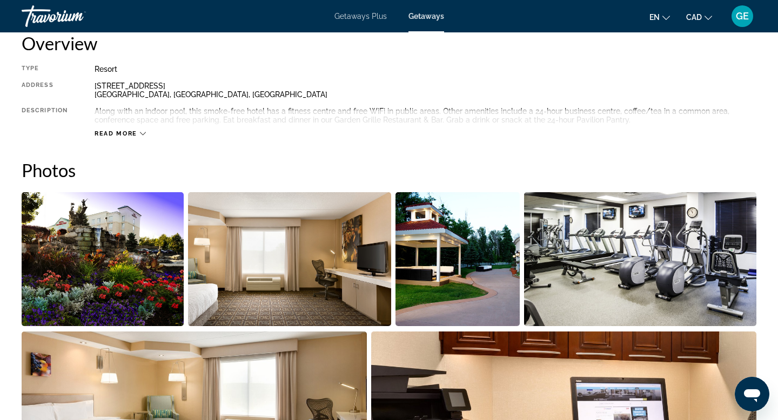
scroll to position [114, 0]
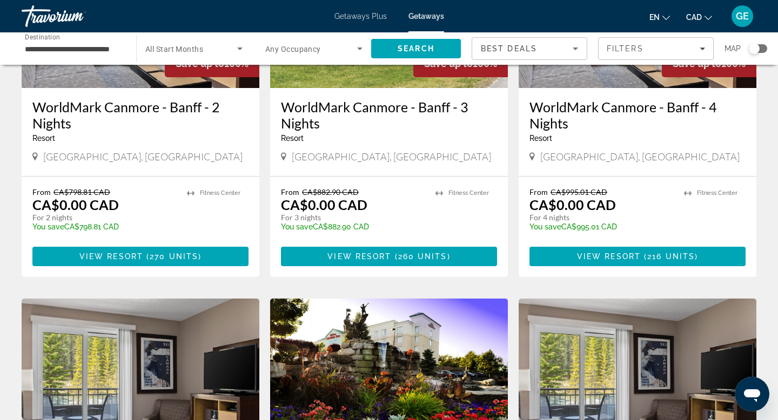
scroll to position [193, 0]
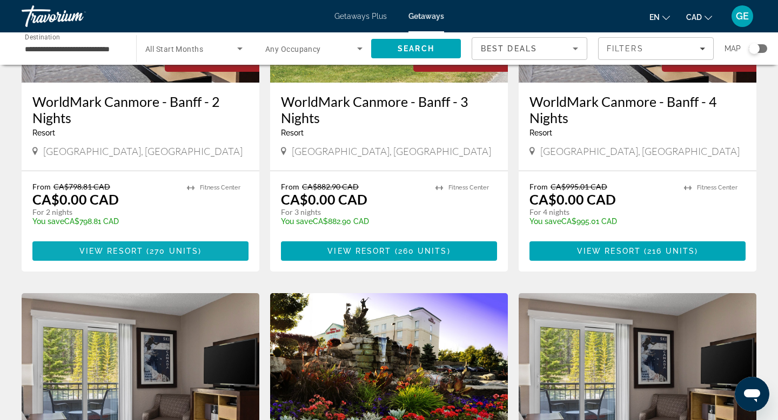
click at [199, 250] on span "( 270 units )" at bounding box center [172, 251] width 58 height 9
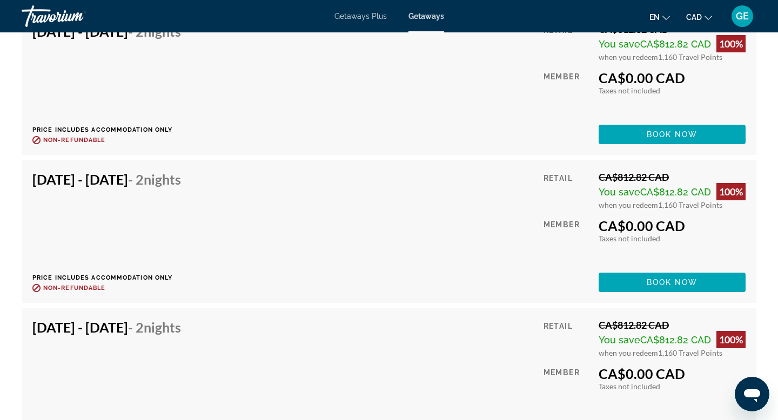
scroll to position [9580, 0]
